Goal: Communication & Community: Ask a question

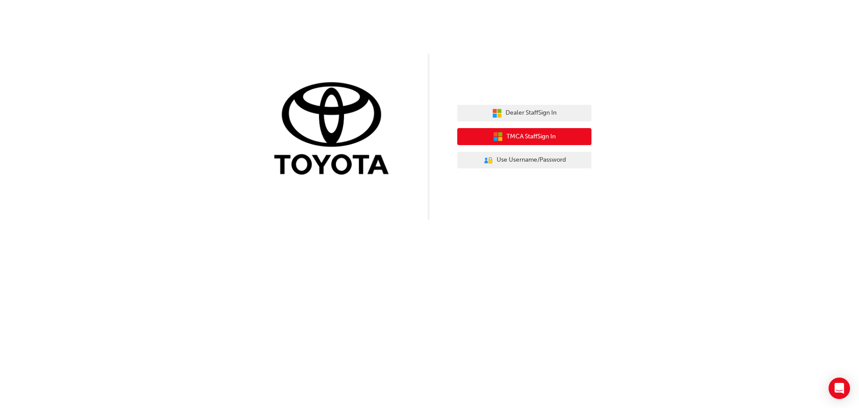
click at [535, 136] on span "TMCA Staff Sign In" at bounding box center [530, 137] width 49 height 10
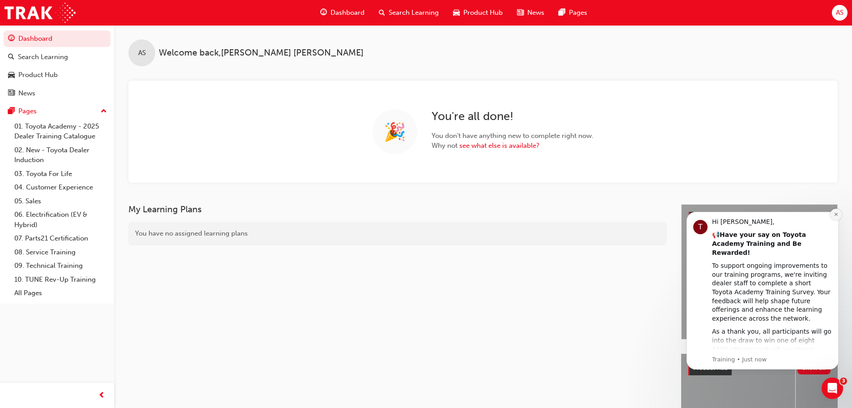
click at [834, 215] on button "Dismiss notification" at bounding box center [836, 214] width 12 height 12
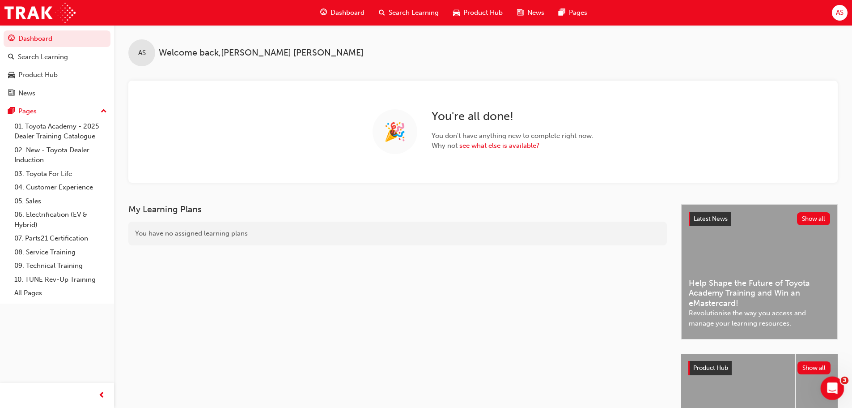
click at [833, 381] on icon "Open Intercom Messenger" at bounding box center [831, 386] width 15 height 15
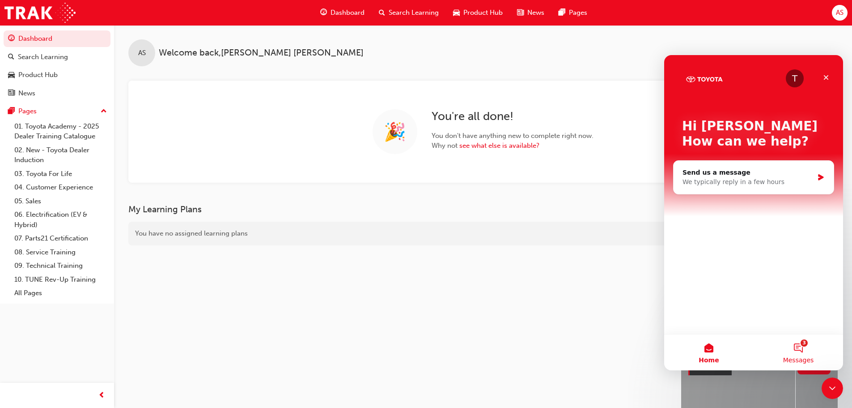
click at [800, 348] on button "3 Messages" at bounding box center [798, 352] width 89 height 36
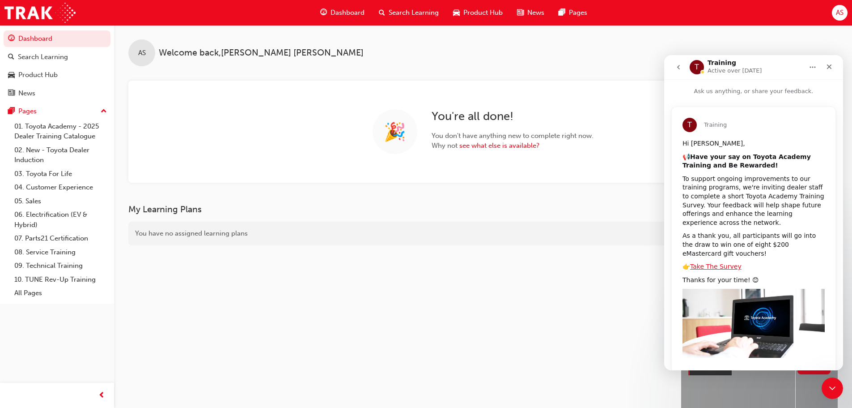
scroll to position [19, 0]
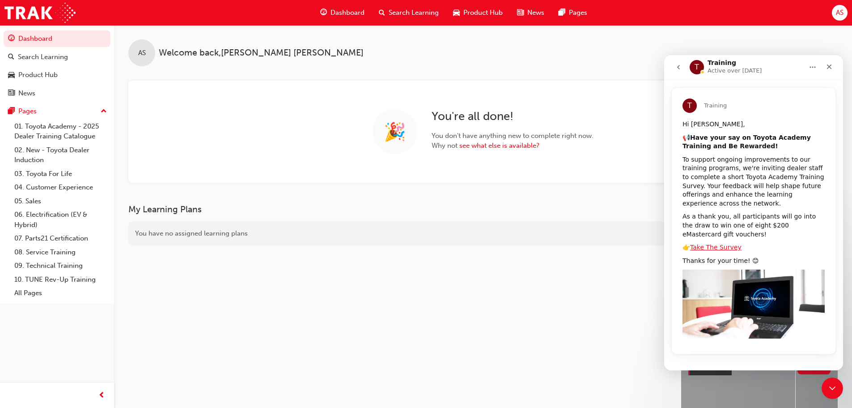
click at [679, 65] on icon "go back" at bounding box center [678, 67] width 7 height 7
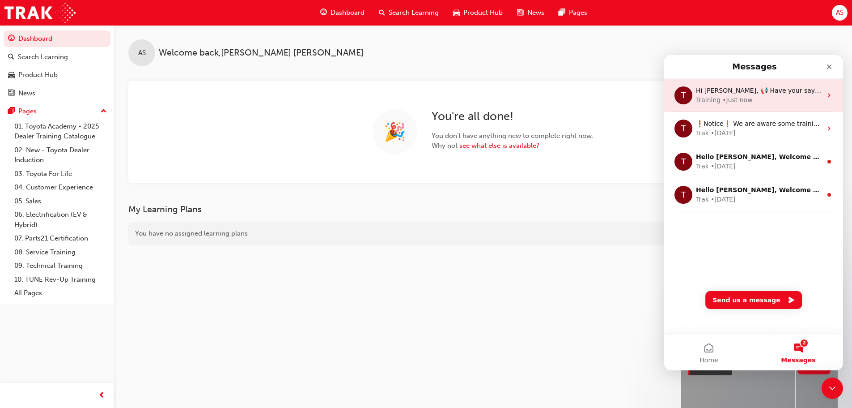
scroll to position [0, 0]
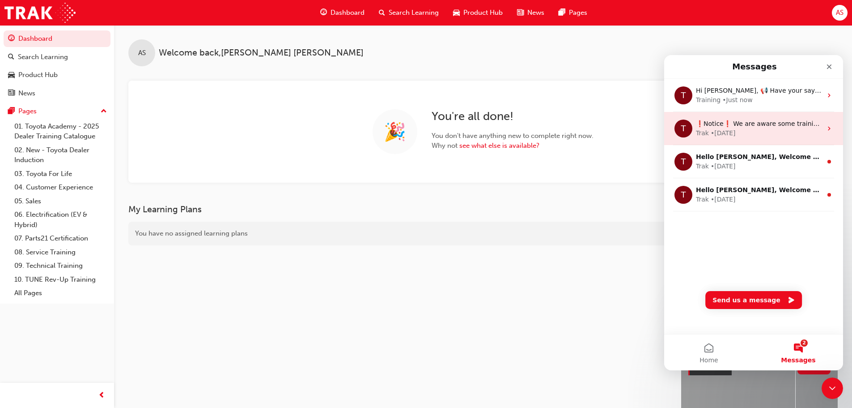
click at [745, 128] on div "❗Notice❗ We are aware some training completions are missing from history, we ar…" at bounding box center [759, 123] width 126 height 9
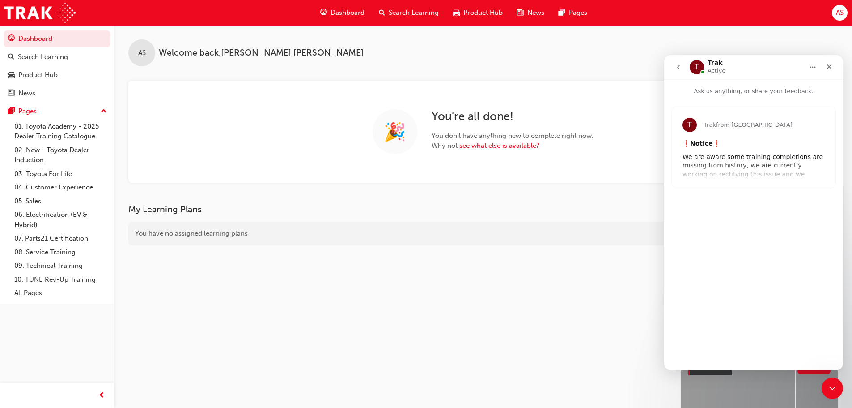
click at [773, 178] on div "T Trak from Toyota Academy ❗ Notice ❗ We are aware some training completions ar…" at bounding box center [754, 147] width 164 height 81
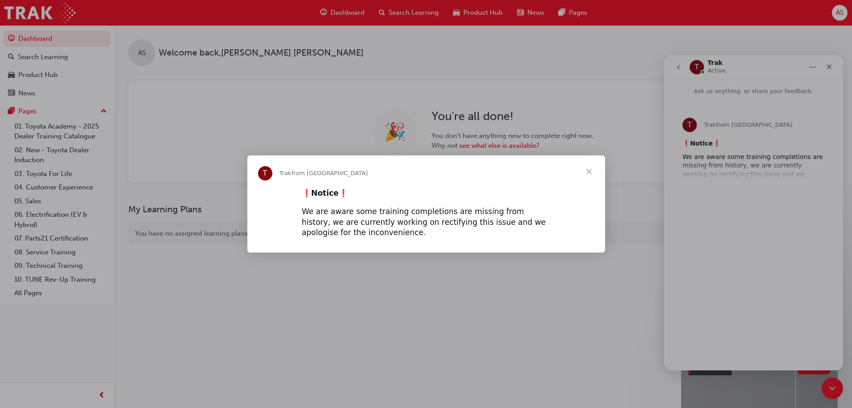
click at [589, 170] on span "Close" at bounding box center [589, 171] width 32 height 32
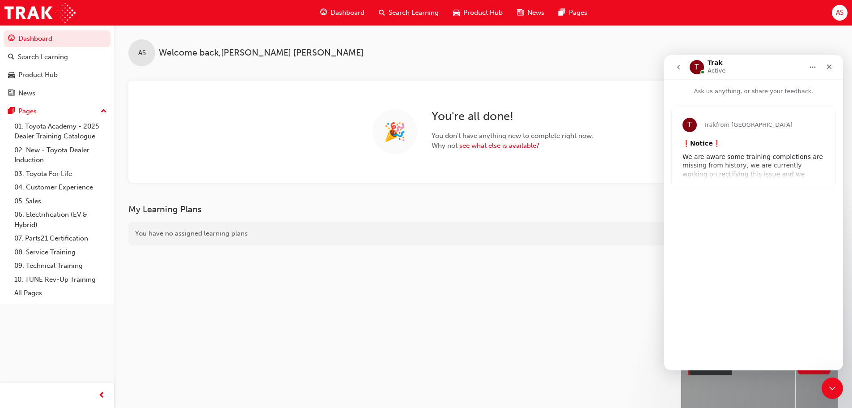
click at [681, 61] on button "go back" at bounding box center [678, 67] width 17 height 17
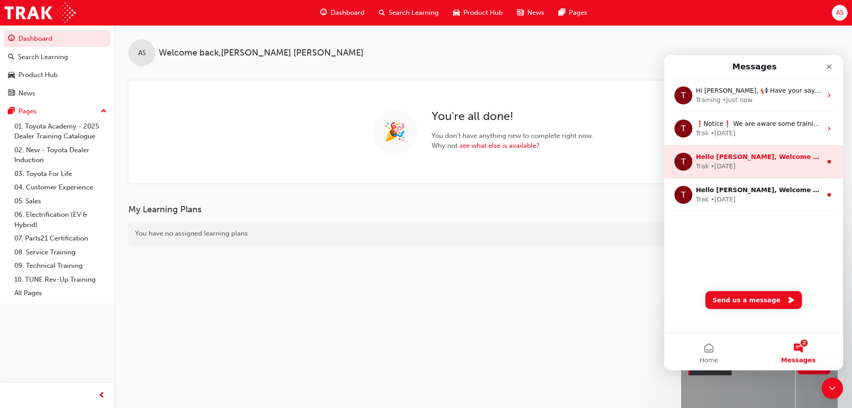
click at [723, 173] on div "T Hello [PERSON_NAME], Welcome to your new Training Resource Centre! Discover t…" at bounding box center [753, 161] width 179 height 33
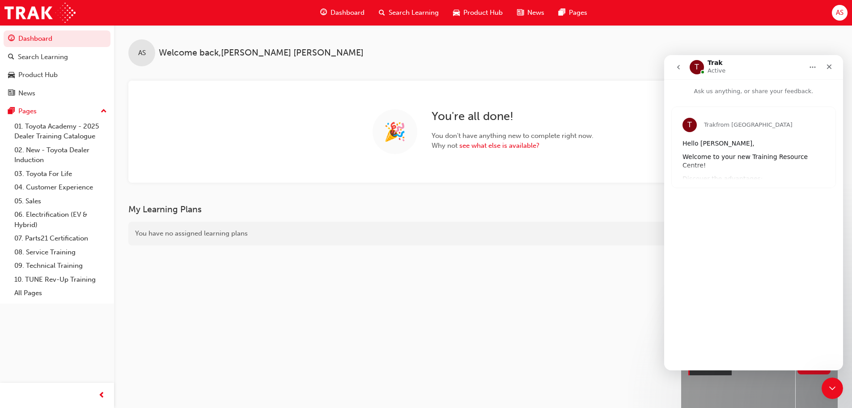
click at [676, 69] on icon "go back" at bounding box center [678, 67] width 7 height 7
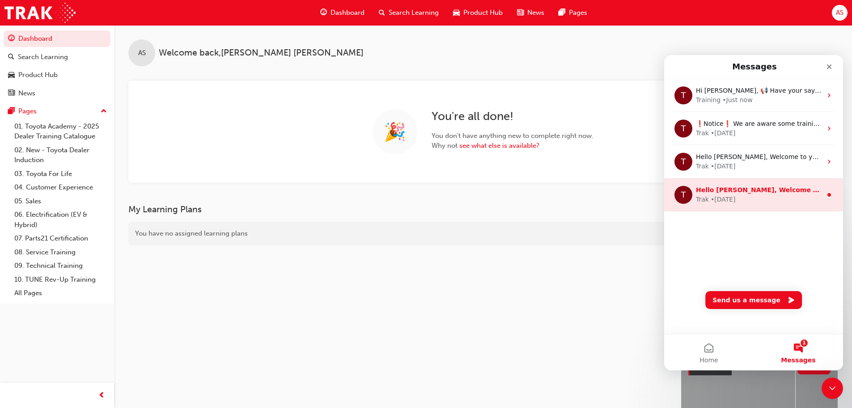
click at [739, 199] on div "Trak • [DATE]" at bounding box center [759, 199] width 126 height 9
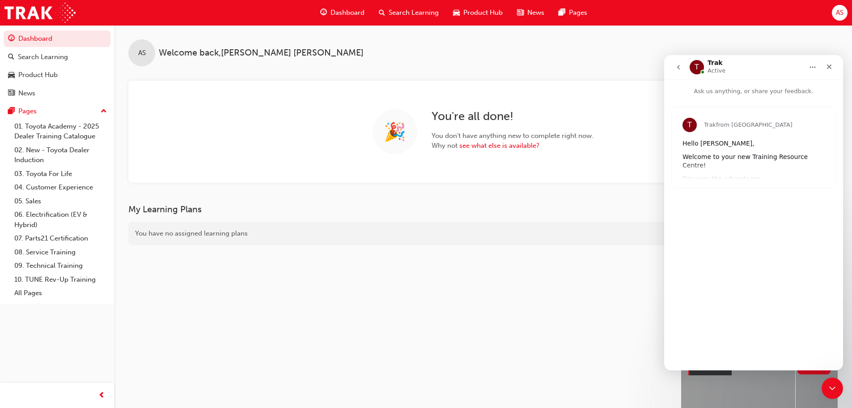
click at [678, 67] on icon "go back" at bounding box center [678, 67] width 3 height 4
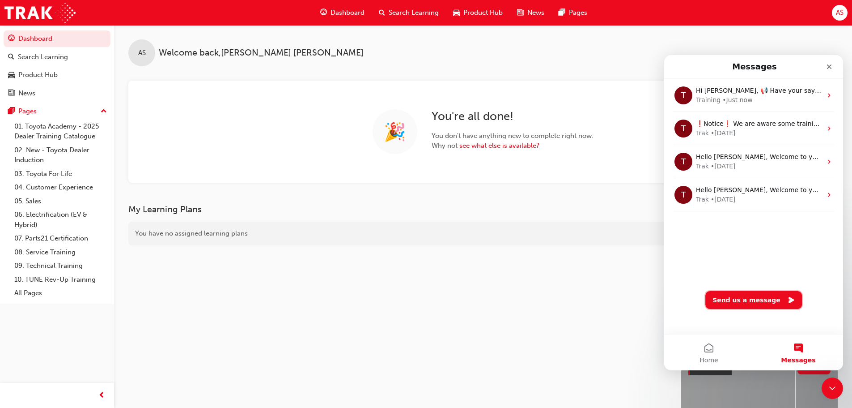
click at [744, 298] on button "Send us a message" at bounding box center [753, 300] width 97 height 18
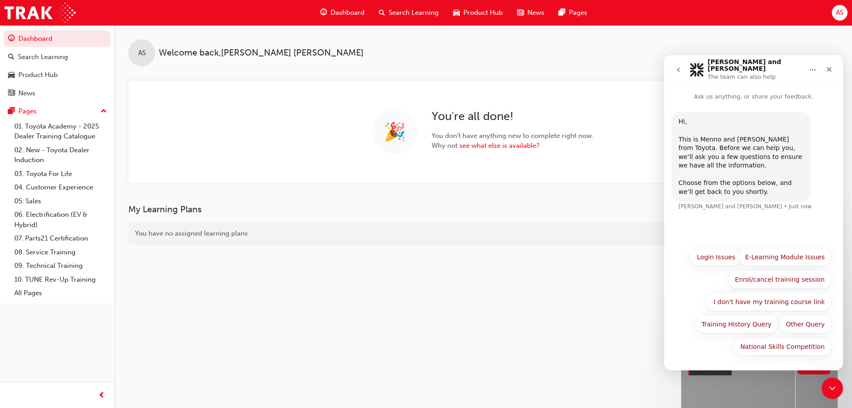
click at [740, 135] on div "This is Menno and [PERSON_NAME] from Toyota. Before we can help you, we’ll ask …" at bounding box center [741, 157] width 125 height 44
click at [758, 135] on div "This is Menno and [PERSON_NAME] from Toyota. Before we can help you, we’ll ask …" at bounding box center [741, 157] width 125 height 44
click at [716, 178] on div "Choose from the options below, and we’ll get back to you shortly." at bounding box center [741, 186] width 125 height 17
click at [731, 91] on p "Ask us anything, or share your feedback." at bounding box center [753, 93] width 179 height 17
click at [737, 89] on p "Ask us anything, or share your feedback." at bounding box center [753, 93] width 179 height 17
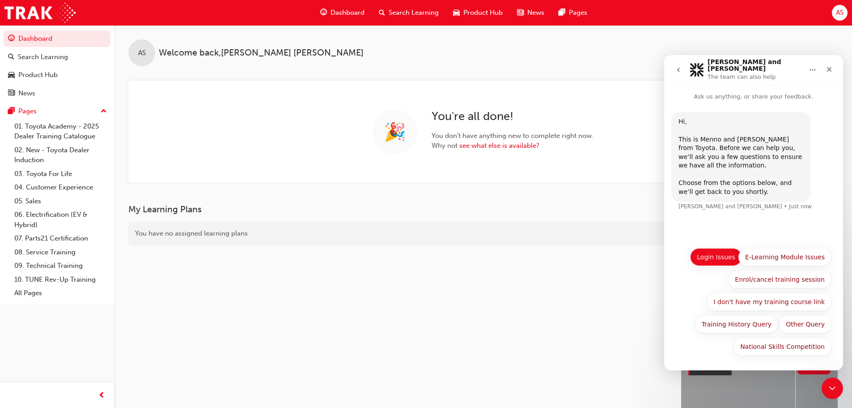
click at [709, 259] on button "Login Issues" at bounding box center [716, 257] width 52 height 18
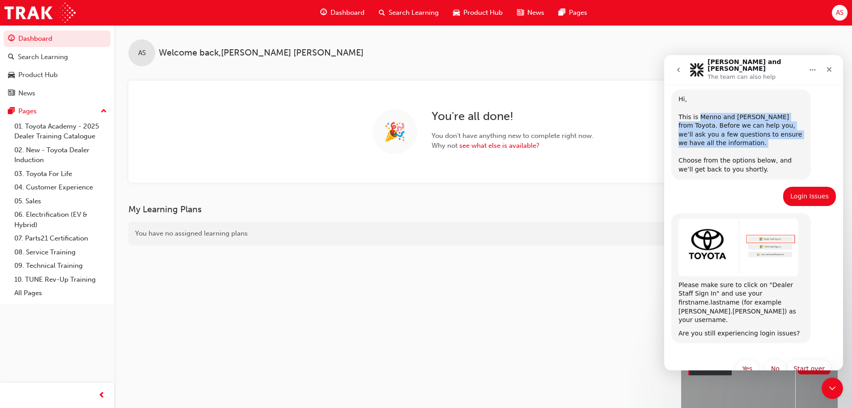
drag, startPoint x: 698, startPoint y: 135, endPoint x: 754, endPoint y: 147, distance: 57.5
click at [754, 147] on div "This is Menno and [PERSON_NAME] from Toyota. Before we can help you, we’ll ask …" at bounding box center [741, 135] width 125 height 44
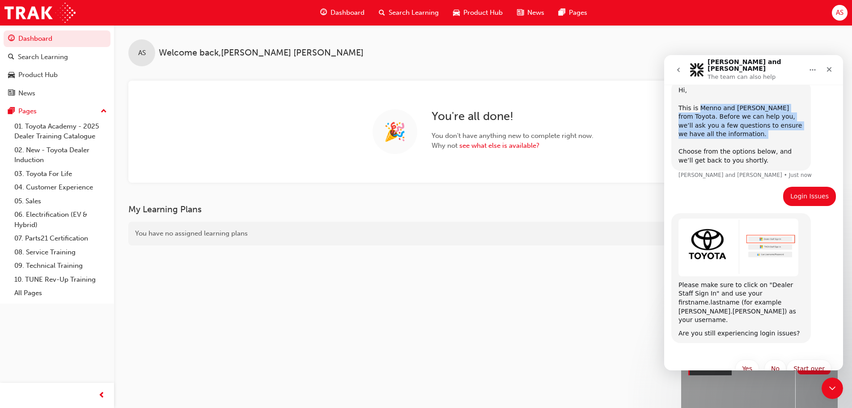
scroll to position [31, 0]
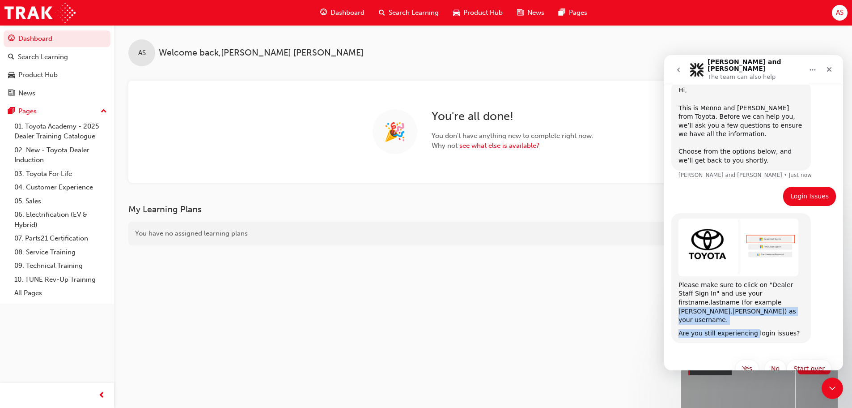
drag, startPoint x: 701, startPoint y: 298, endPoint x: 750, endPoint y: 308, distance: 50.2
click at [750, 308] on div "Please make sure to click on "Dealer Staff Sign In" and use your firstname.last…" at bounding box center [741, 277] width 125 height 119
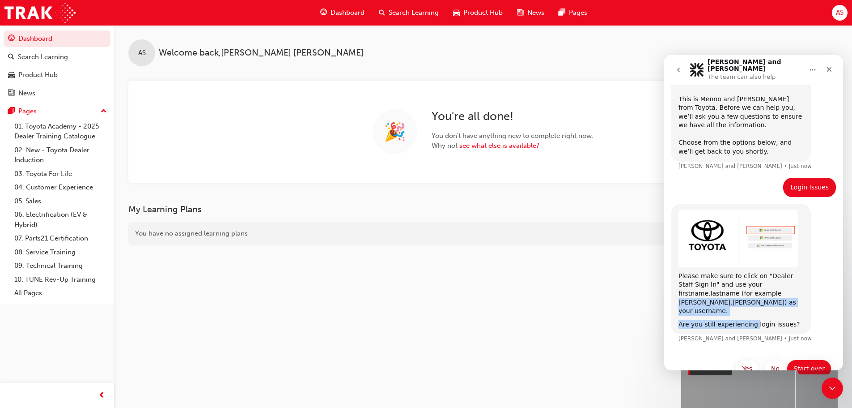
click at [806, 359] on button "Start over" at bounding box center [809, 368] width 45 height 18
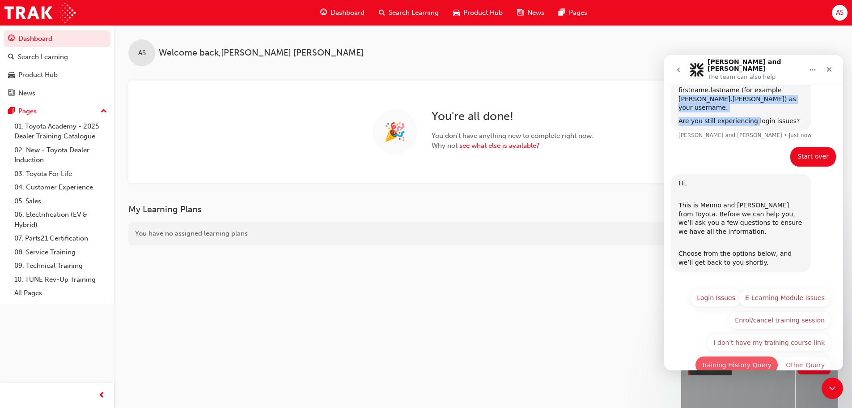
scroll to position [261, 0]
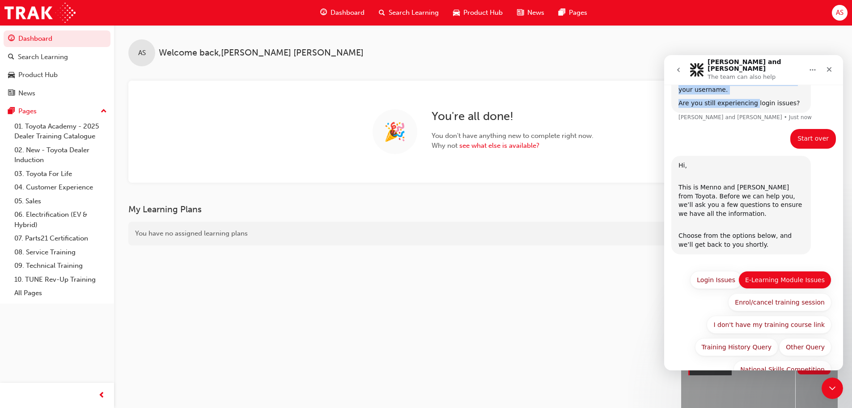
click at [809, 271] on button "E-Learning Module Issues" at bounding box center [785, 280] width 93 height 18
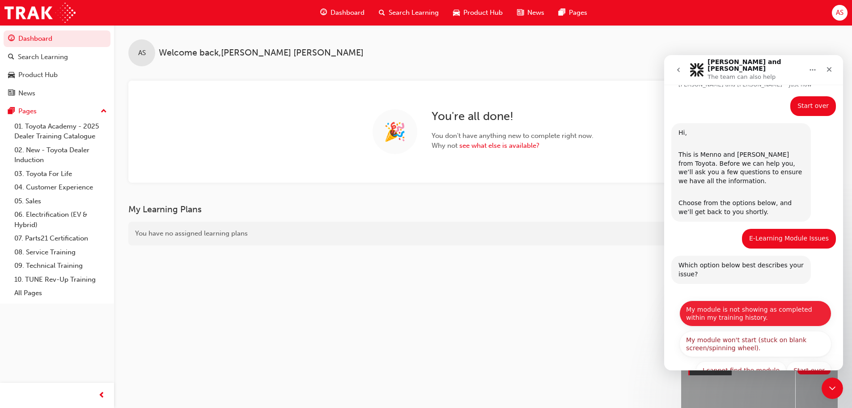
scroll to position [295, 0]
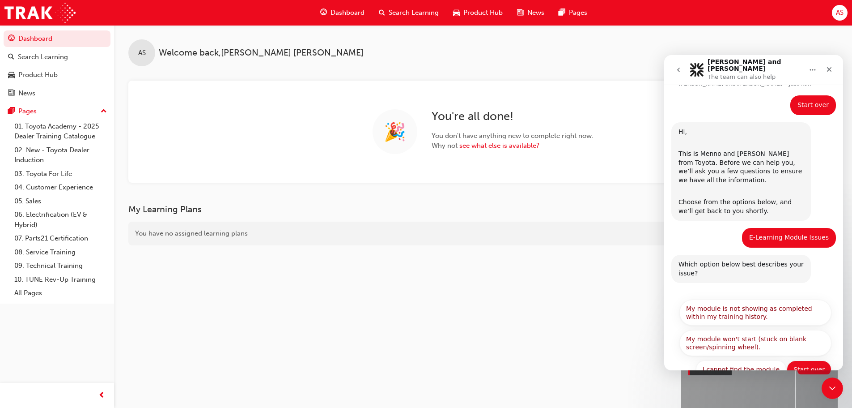
click at [805, 360] on button "Start over" at bounding box center [809, 369] width 45 height 18
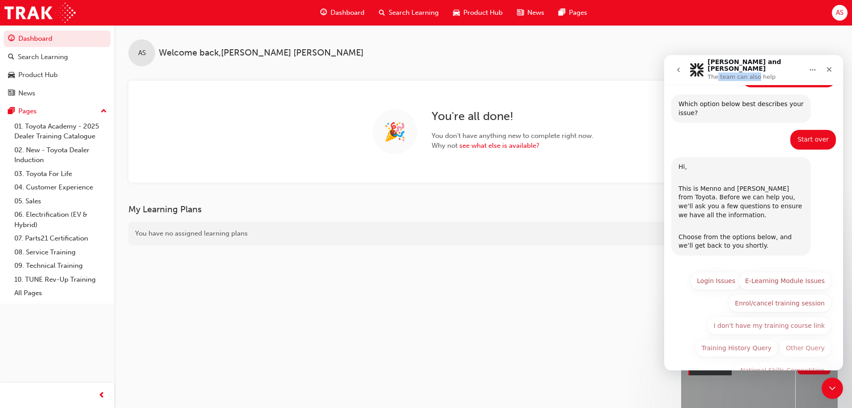
scroll to position [456, 0]
drag, startPoint x: 716, startPoint y: 72, endPoint x: 753, endPoint y: 72, distance: 36.7
click at [753, 72] on p "The team can also help" at bounding box center [742, 76] width 68 height 9
click at [693, 64] on img "Intercom messenger" at bounding box center [697, 70] width 14 height 14
click at [810, 67] on icon "Home" at bounding box center [812, 69] width 7 height 7
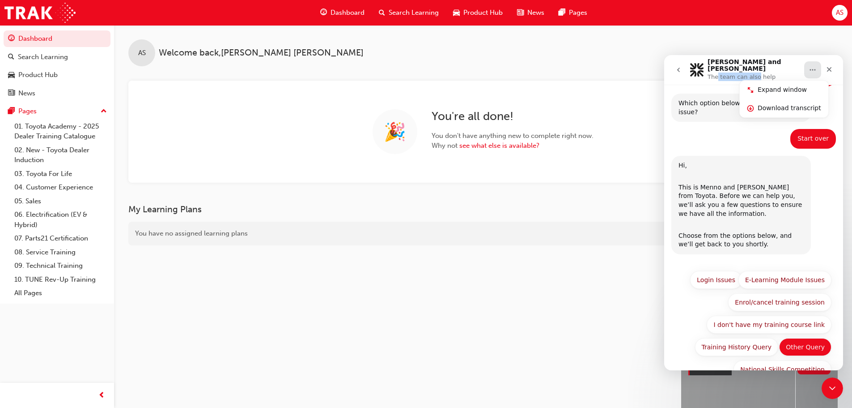
click at [803, 338] on button "Other Query" at bounding box center [805, 347] width 52 height 18
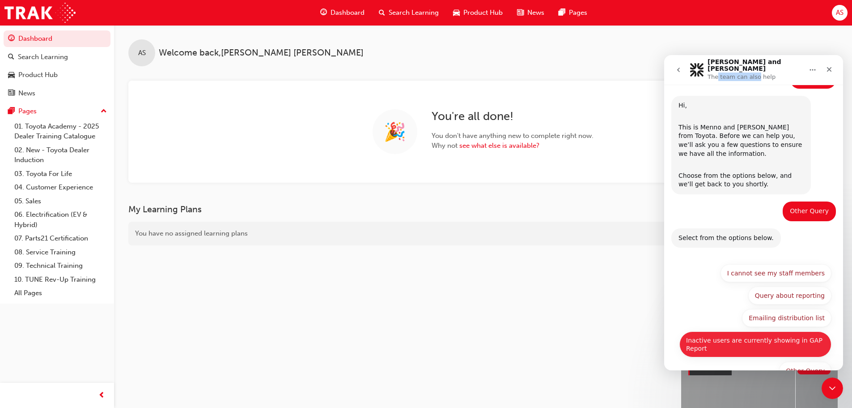
scroll to position [517, 0]
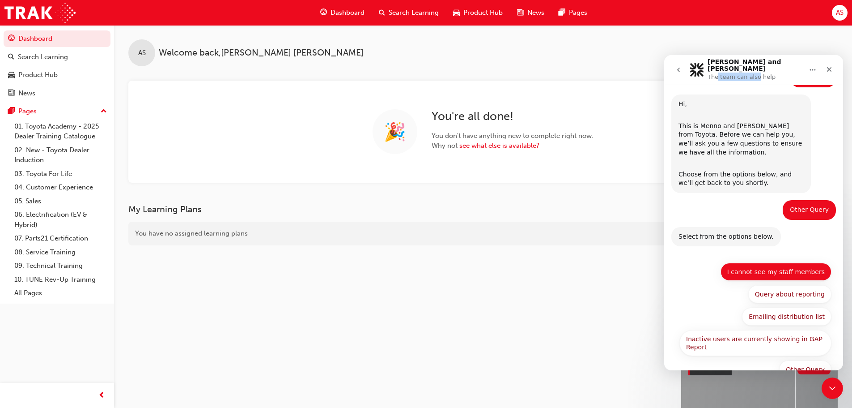
click at [801, 263] on button "I cannot see my staff members" at bounding box center [776, 272] width 111 height 18
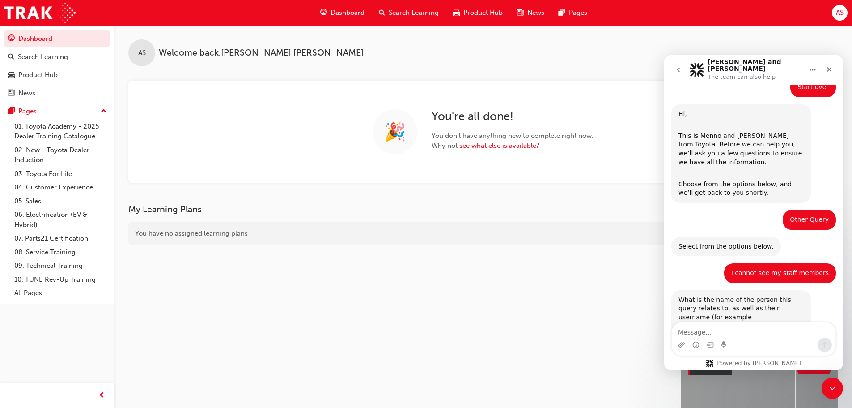
scroll to position [508, 0]
drag, startPoint x: 699, startPoint y: 286, endPoint x: 781, endPoint y: 284, distance: 81.9
click at [781, 295] on div "What is the name of the person this query relates to, as well as their username…" at bounding box center [741, 312] width 125 height 35
click at [700, 296] on div "What is the name of the person this query relates to, as well as their username…" at bounding box center [741, 312] width 125 height 35
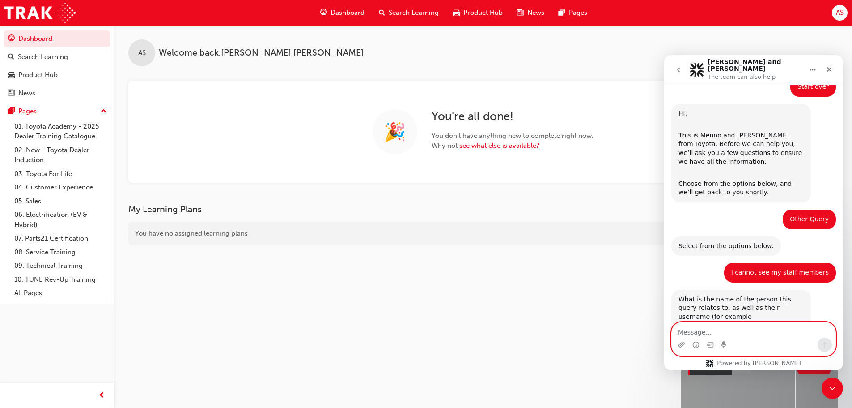
click at [701, 327] on textarea "Message…" at bounding box center [754, 329] width 164 height 15
type textarea "I"
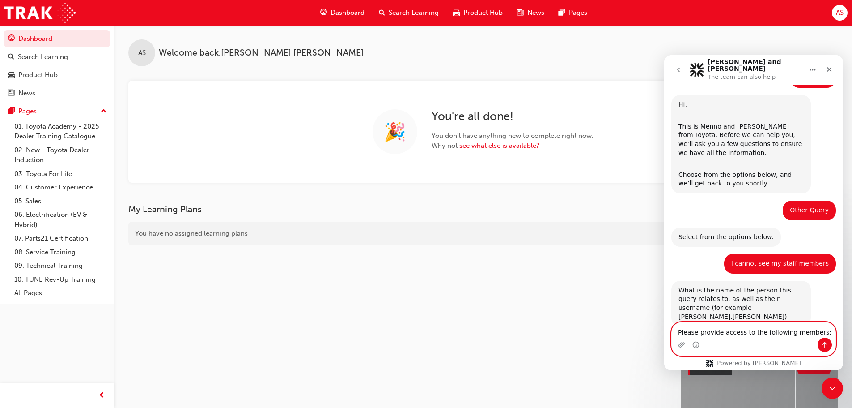
click at [713, 333] on textarea "Please provide access to the following members:" at bounding box center [754, 329] width 164 height 15
paste textarea "Resource T/K myISD ticket for access to ‘myDev(Cornerstone)’ [PERSON_NAME] t317…"
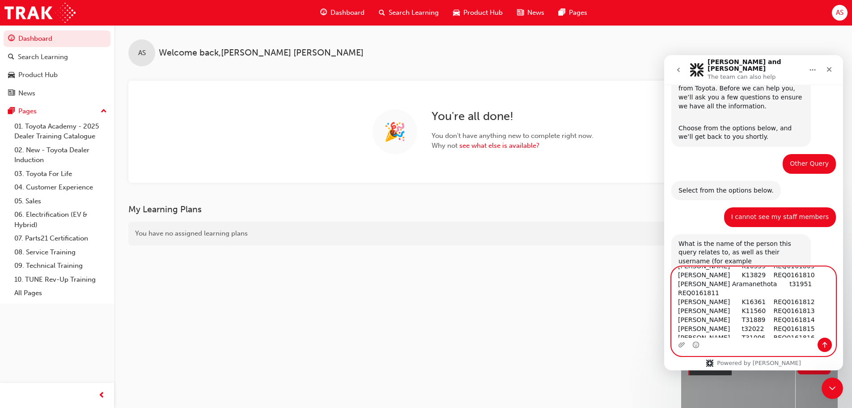
scroll to position [0, 0]
click at [811, 276] on textarea "Please provide access to the following members: Resource T/K myISD ticket for a…" at bounding box center [754, 302] width 164 height 71
paste textarea "Access to Learner Management System (LMS) to complete assigned training from [D…"
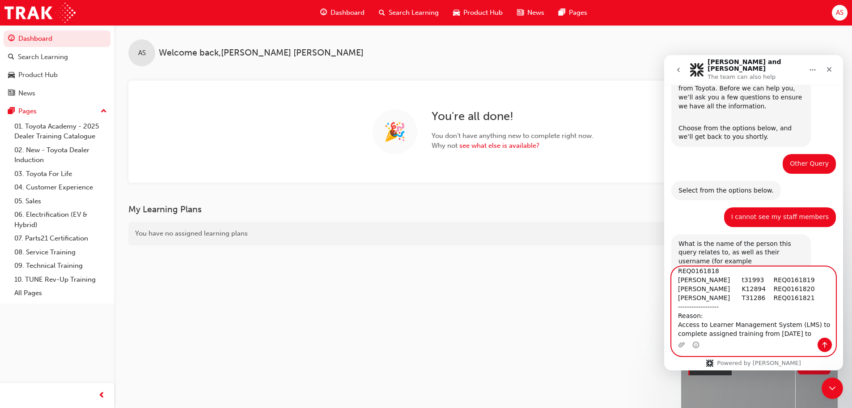
type textarea "Please provide access to the following members: -------------------- [PERSON_NA…"
click at [824, 344] on icon "Send a message…" at bounding box center [824, 344] width 7 height 7
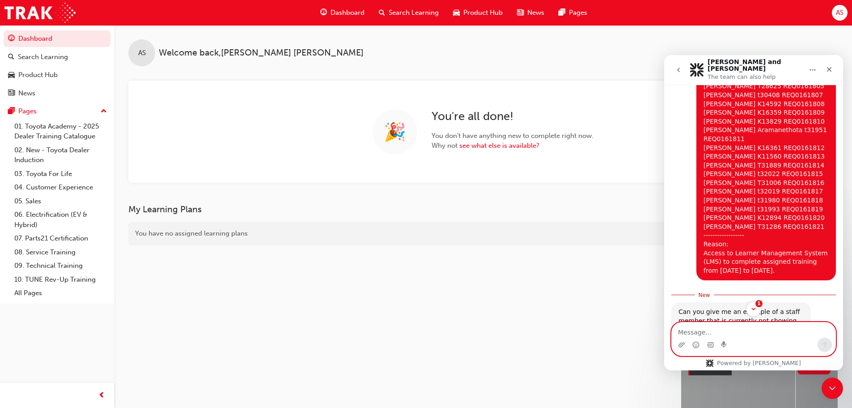
scroll to position [848, 0]
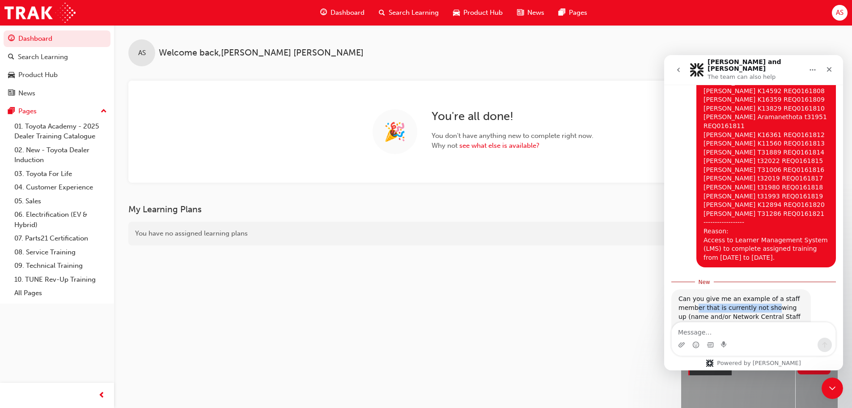
drag, startPoint x: 697, startPoint y: 286, endPoint x: 769, endPoint y: 285, distance: 71.6
click at [769, 294] on div "Can you give me an example of a staff member that is currently not showing up (…" at bounding box center [741, 311] width 125 height 35
drag, startPoint x: 694, startPoint y: 293, endPoint x: 766, endPoint y: 293, distance: 72.0
click at [766, 294] on div "Can you give me an example of a staff member that is currently not showing up (…" at bounding box center [741, 311] width 125 height 35
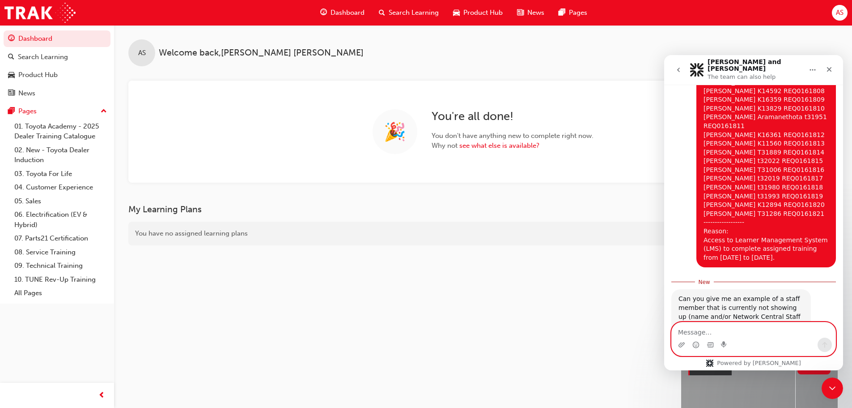
click at [720, 333] on textarea "Message…" at bounding box center [754, 329] width 164 height 15
type textarea "Please refer above"
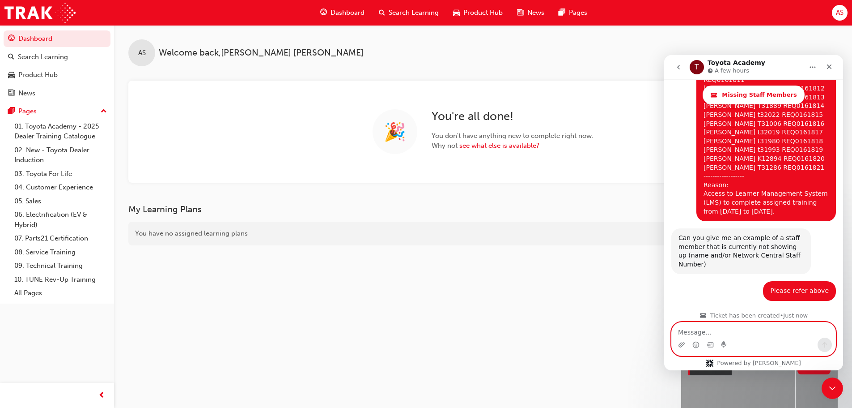
scroll to position [985, 0]
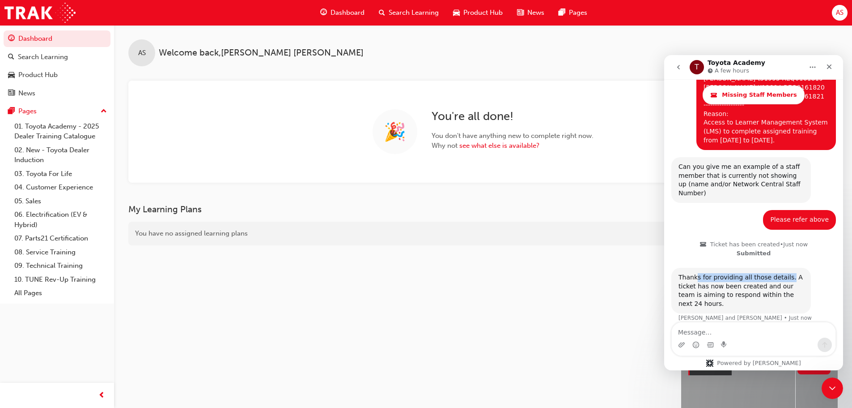
drag, startPoint x: 694, startPoint y: 250, endPoint x: 782, endPoint y: 250, distance: 88.1
click at [782, 273] on div "Thanks for providing all those details. A ticket has now been created and our t…" at bounding box center [741, 290] width 125 height 35
drag, startPoint x: 717, startPoint y: 260, endPoint x: 782, endPoint y: 263, distance: 65.4
click at [782, 273] on div "Thanks for providing all those details. A ticket has now been created and our t…" at bounding box center [741, 290] width 125 height 35
drag, startPoint x: 709, startPoint y: 268, endPoint x: 786, endPoint y: 271, distance: 77.4
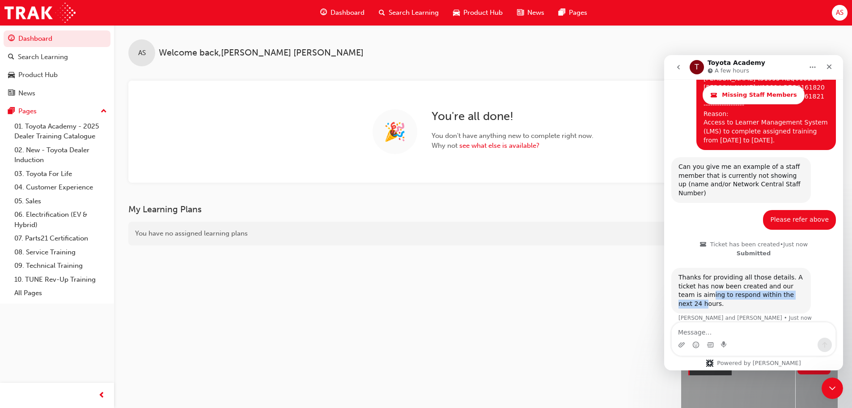
click at [786, 273] on div "Thanks for providing all those details. A ticket has now been created and our t…" at bounding box center [741, 290] width 125 height 35
click at [706, 273] on div "Thanks for providing all those details. A ticket has now been created and our t…" at bounding box center [741, 290] width 125 height 35
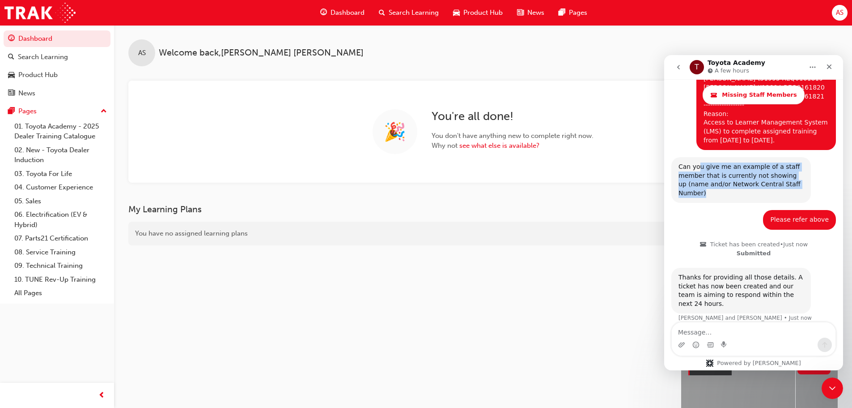
drag, startPoint x: 699, startPoint y: 147, endPoint x: 810, endPoint y: 170, distance: 113.3
click at [810, 170] on div "Can you give me an example of a staff member that is currently not showing up (…" at bounding box center [741, 180] width 140 height 46
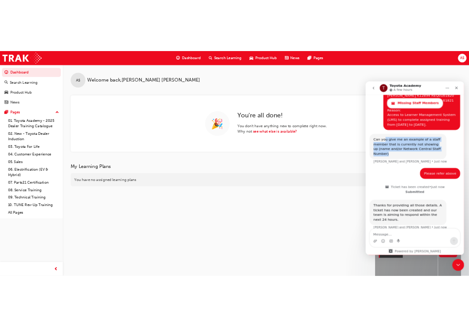
scroll to position [993, 0]
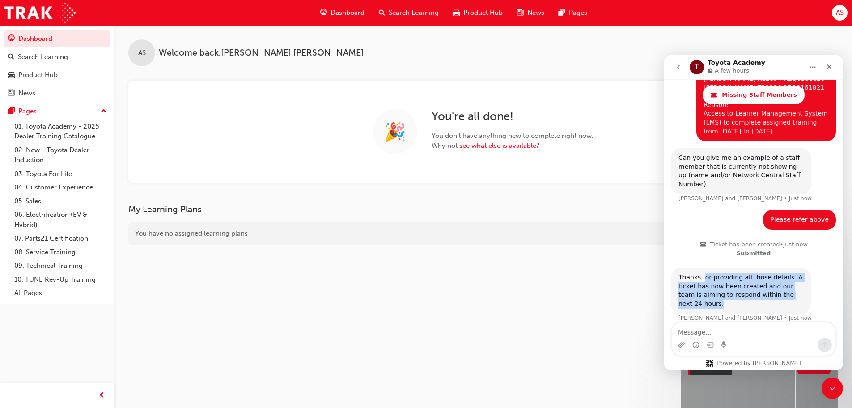
drag, startPoint x: 702, startPoint y: 253, endPoint x: 805, endPoint y: 272, distance: 104.1
click at [805, 272] on div "Thanks for providing all those details. A ticket has now been created and our t…" at bounding box center [741, 290] width 140 height 46
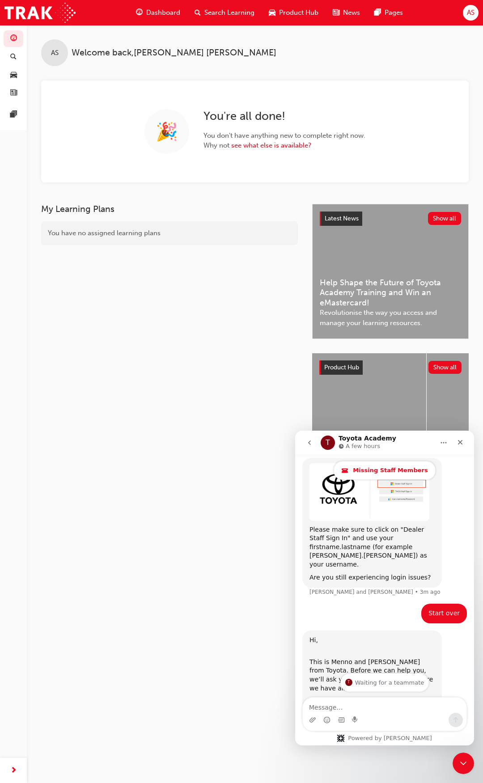
scroll to position [144, 0]
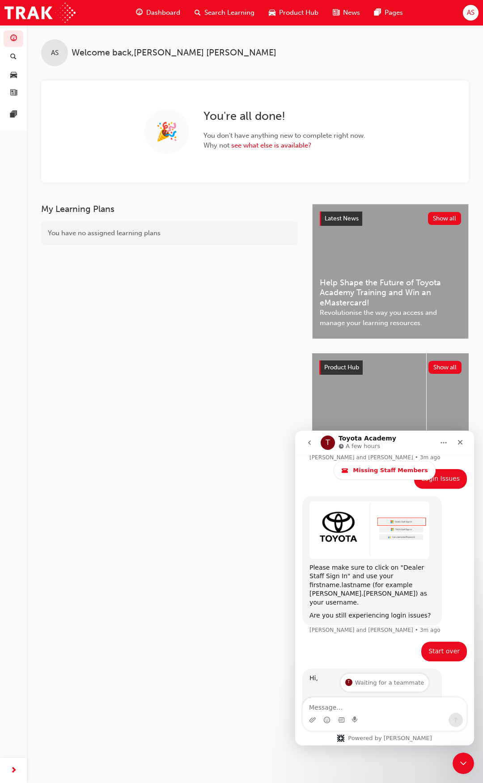
click at [450, 407] on button "Home" at bounding box center [443, 442] width 17 height 17
click at [424, 407] on div "Expand window" at bounding box center [415, 465] width 89 height 18
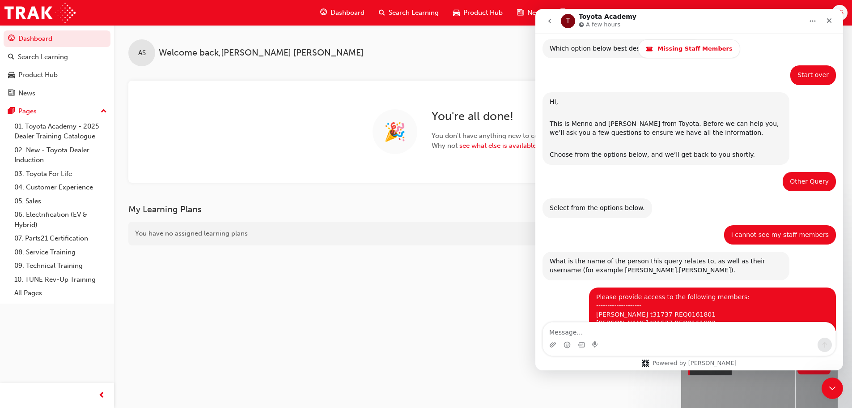
scroll to position [758, 0]
